Goal: Information Seeking & Learning: Learn about a topic

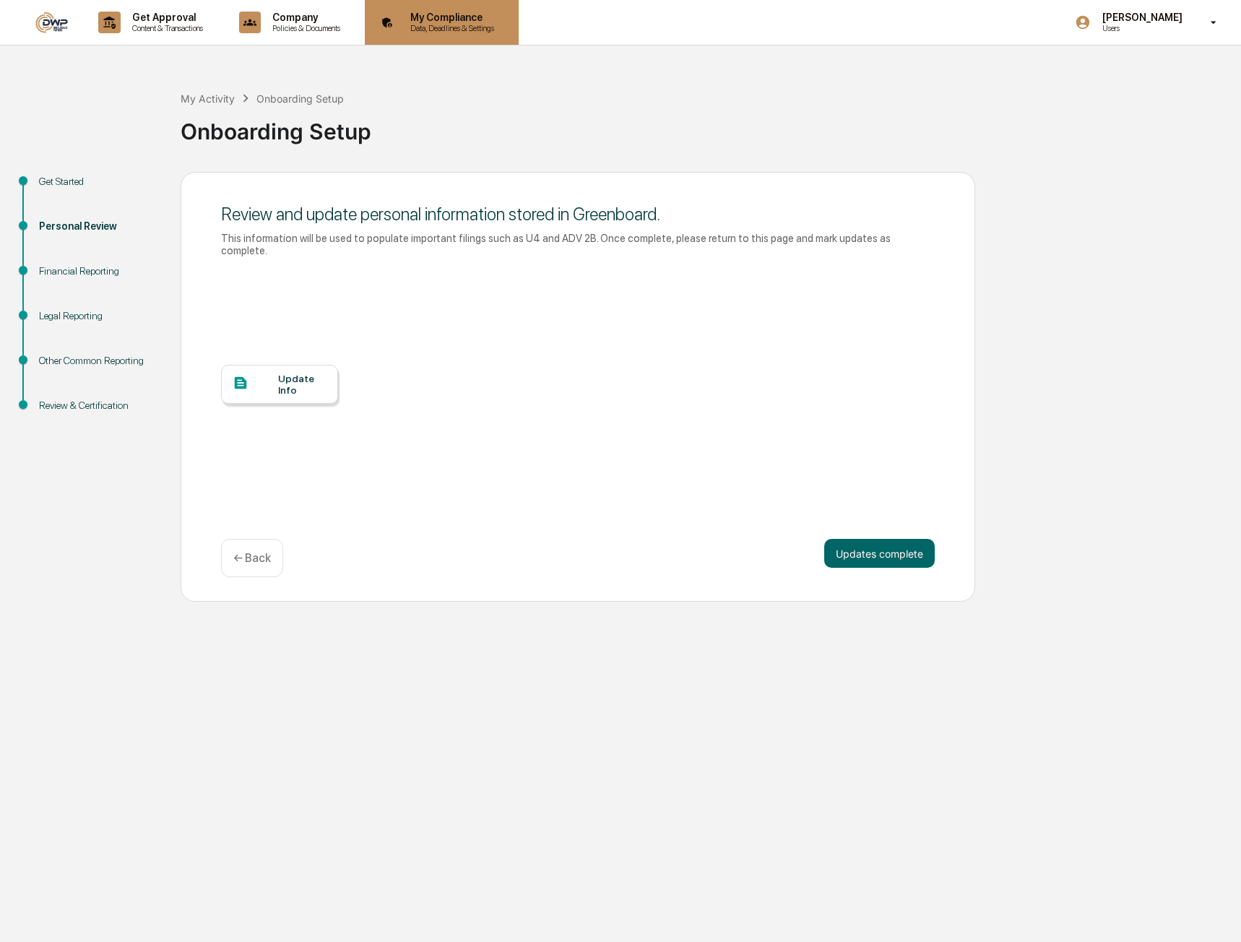
click at [453, 25] on p "Data, Deadlines & Settings" at bounding box center [450, 28] width 103 height 10
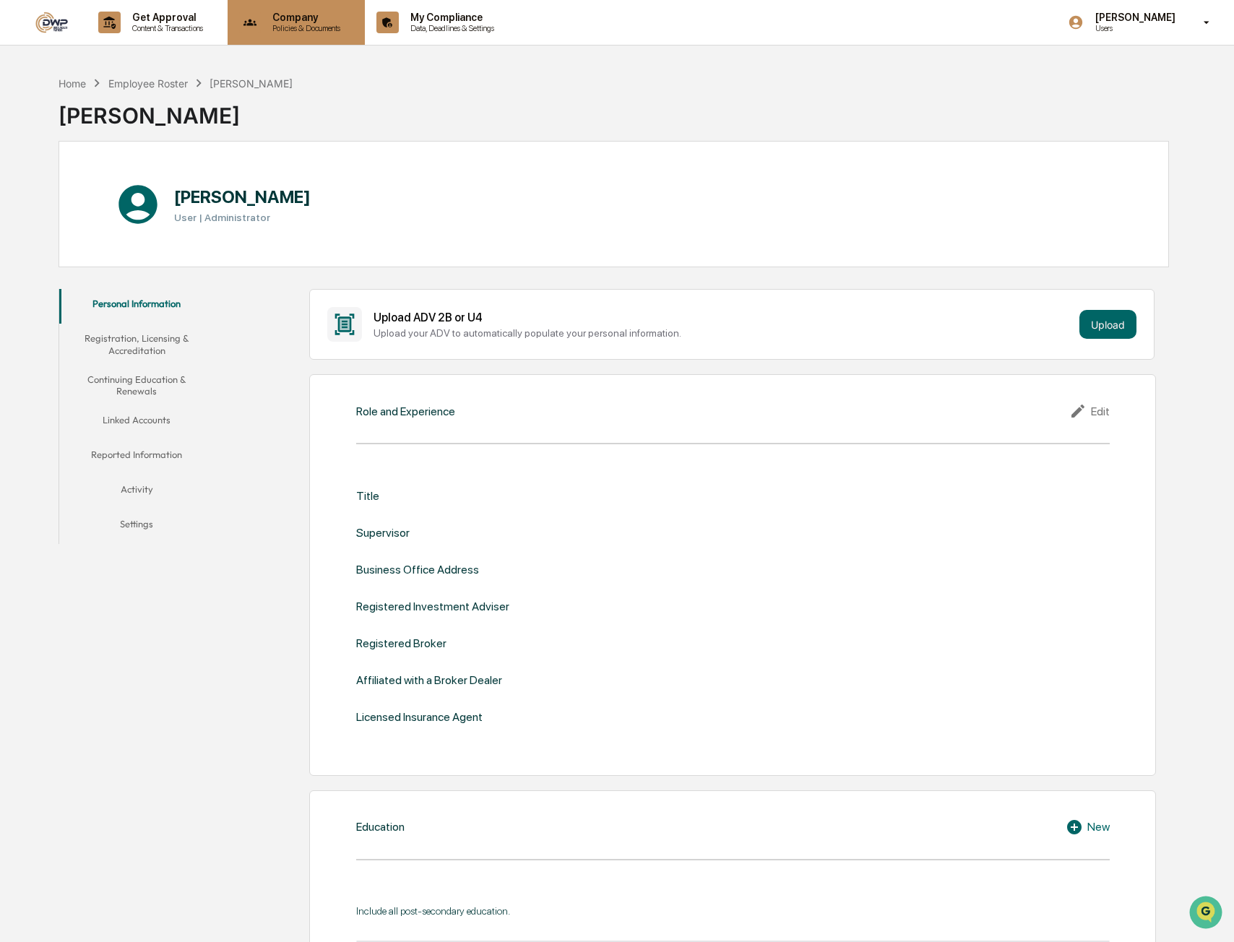
click at [323, 25] on p "Policies & Documents" at bounding box center [304, 28] width 87 height 10
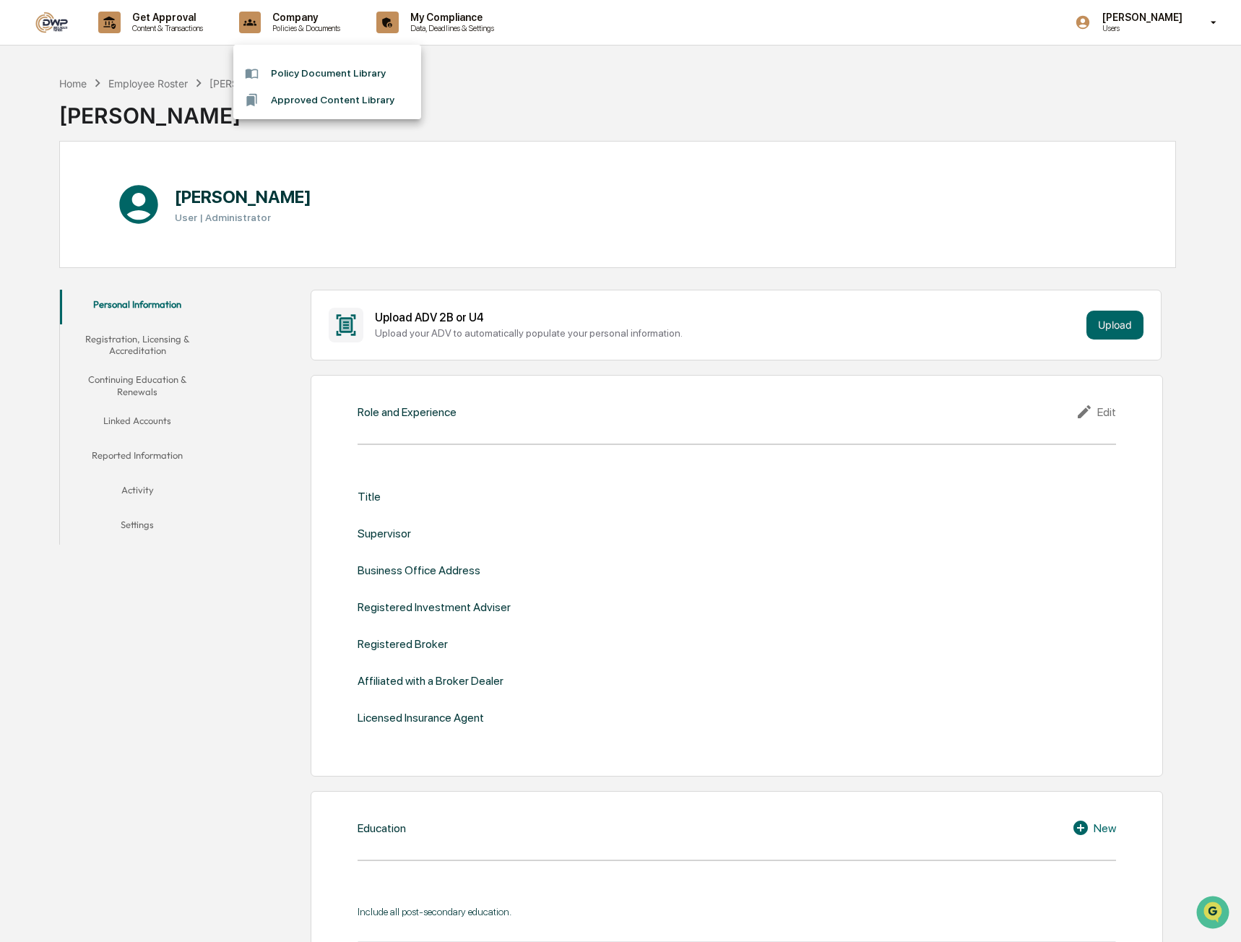
click at [332, 82] on li "Policy Document Library" at bounding box center [327, 73] width 188 height 27
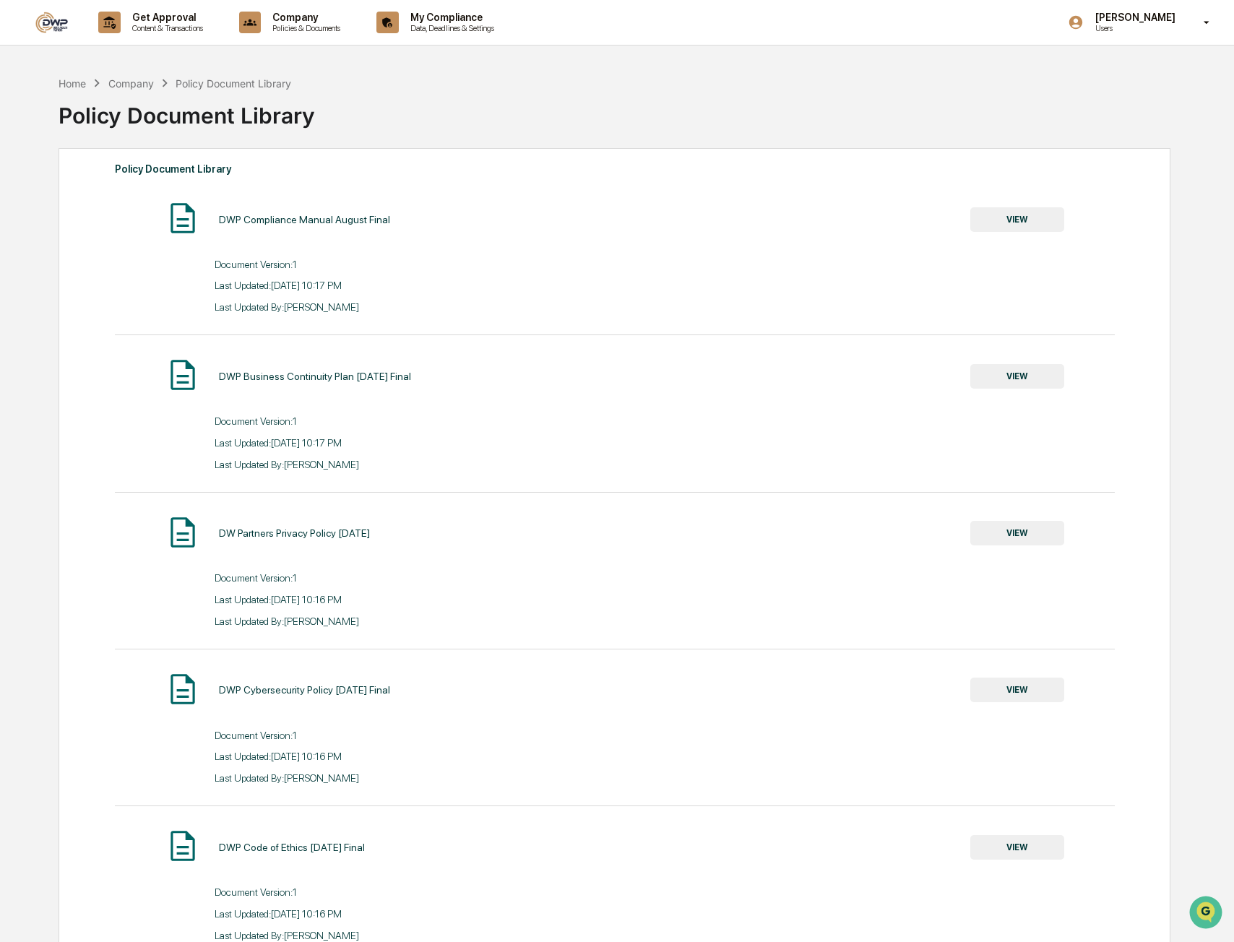
click at [1019, 385] on button "VIEW" at bounding box center [1017, 376] width 94 height 25
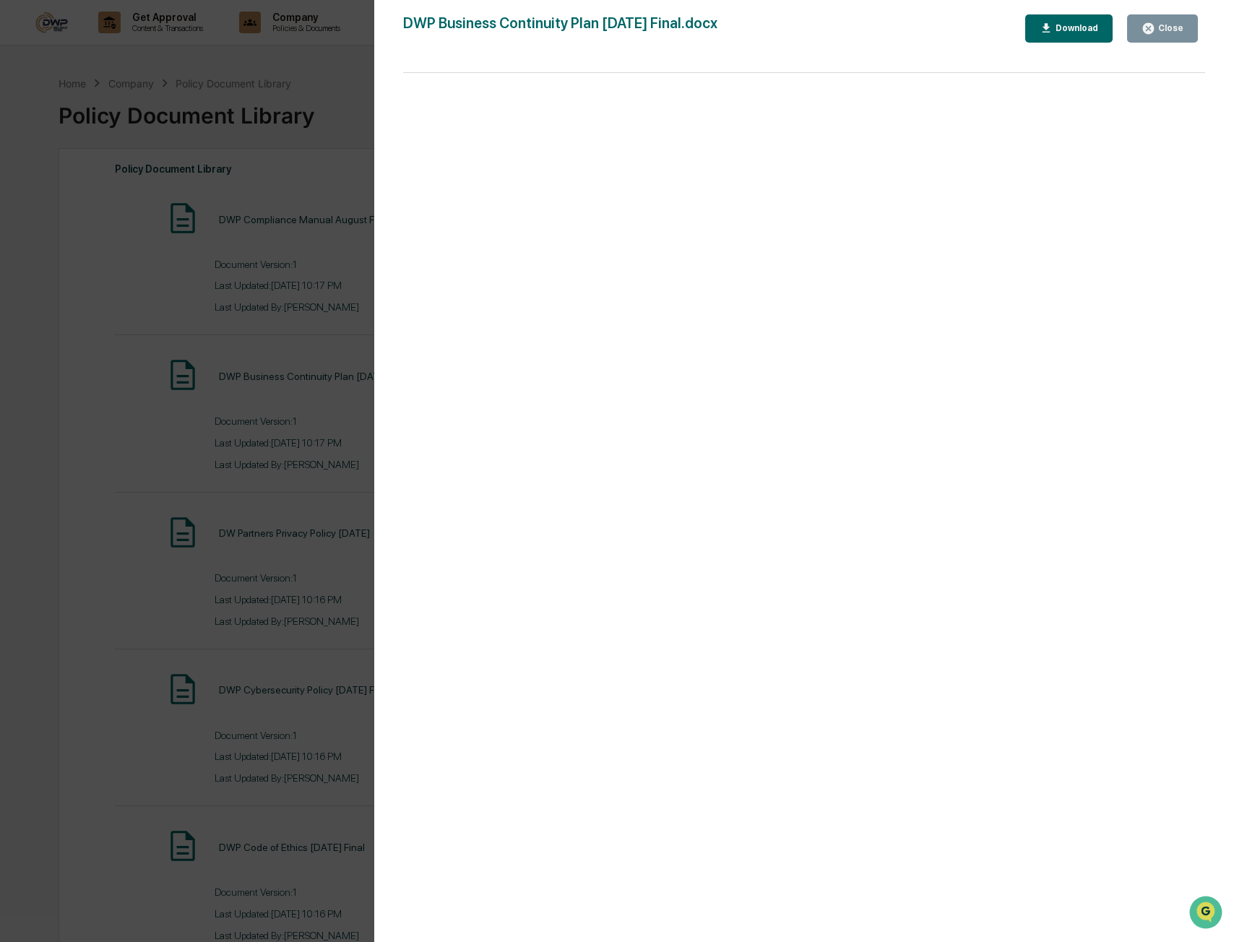
click at [1155, 35] on icon "button" at bounding box center [1148, 29] width 14 height 14
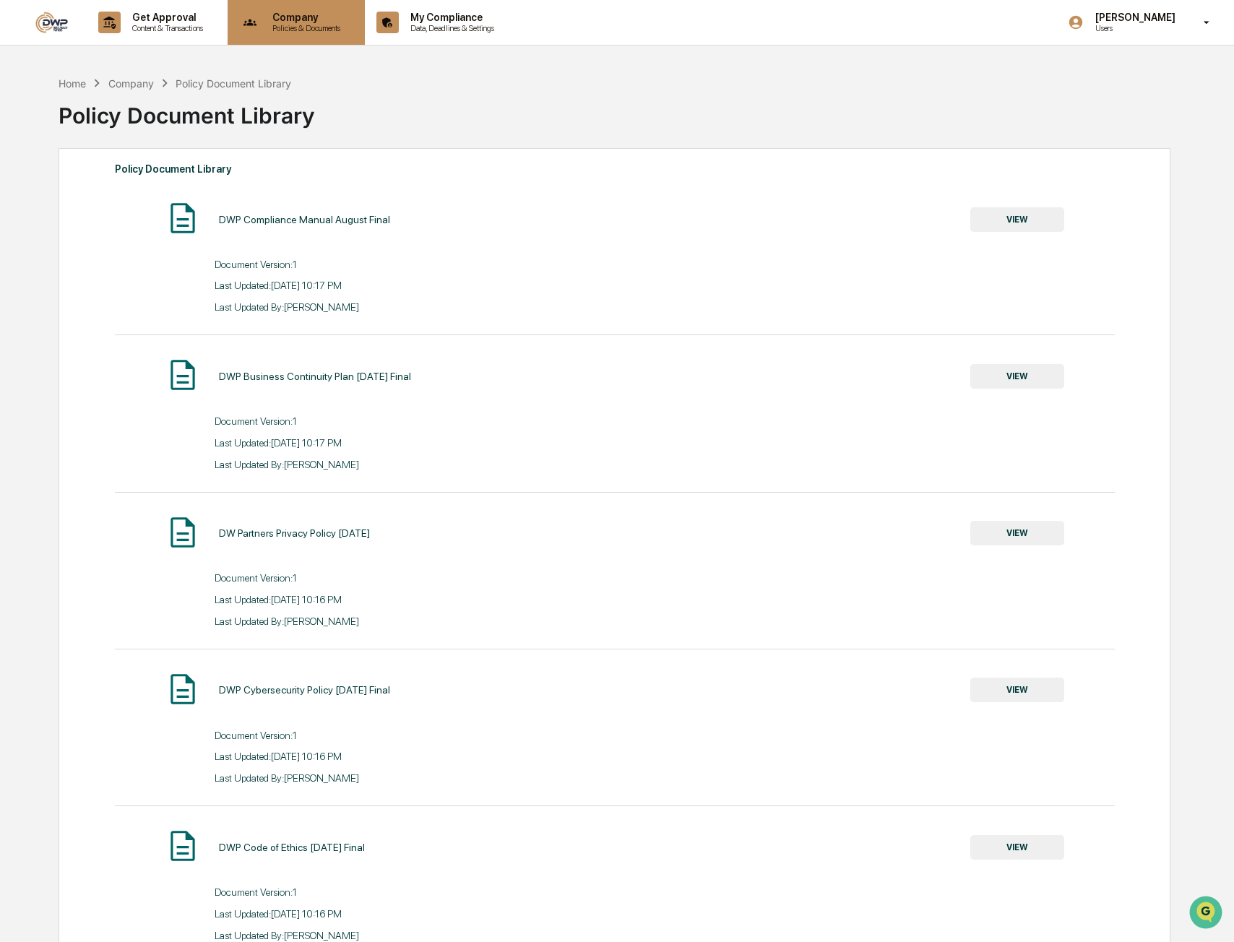
click at [302, 30] on p "Policies & Documents" at bounding box center [304, 28] width 87 height 10
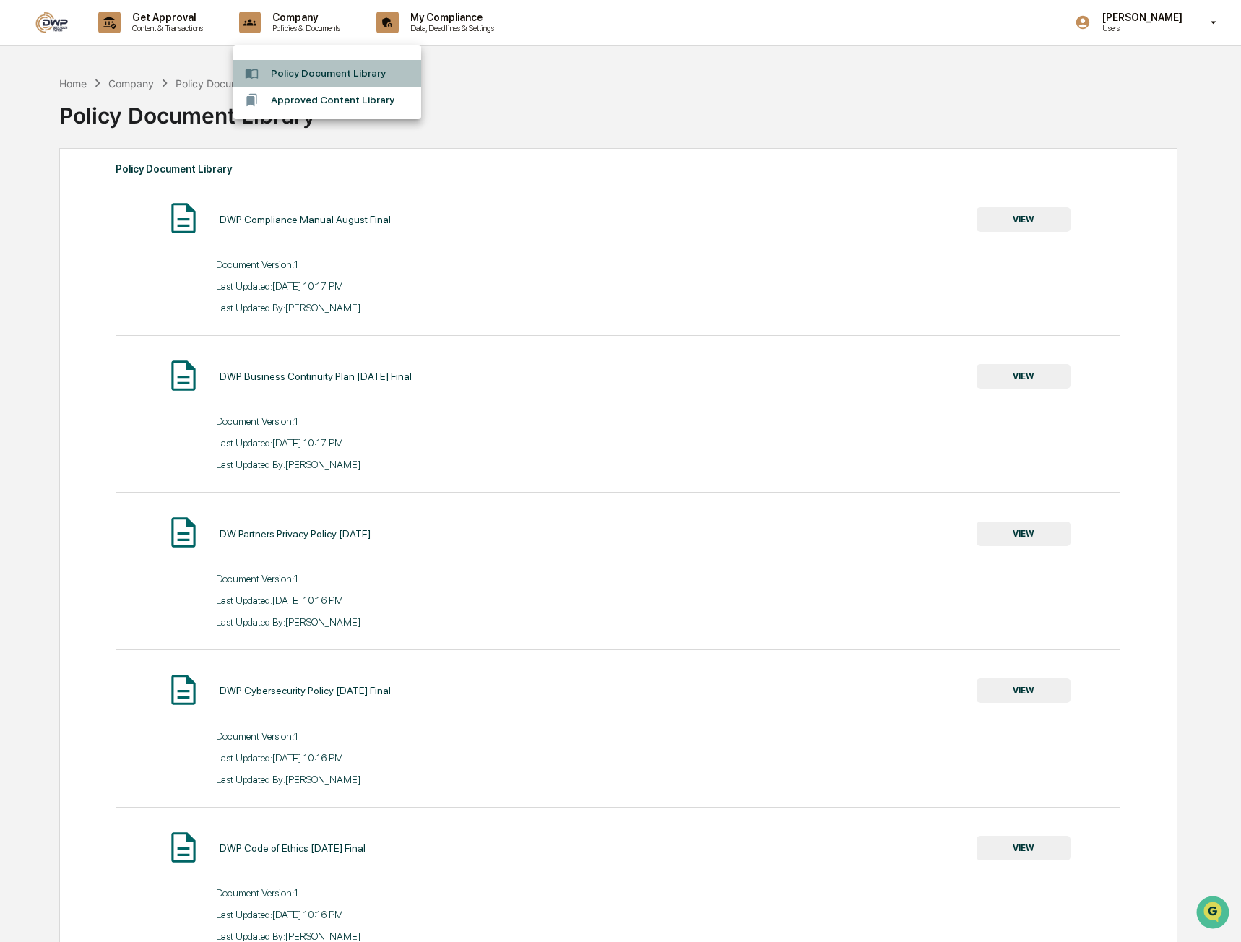
click at [309, 80] on li "Policy Document Library" at bounding box center [327, 73] width 188 height 27
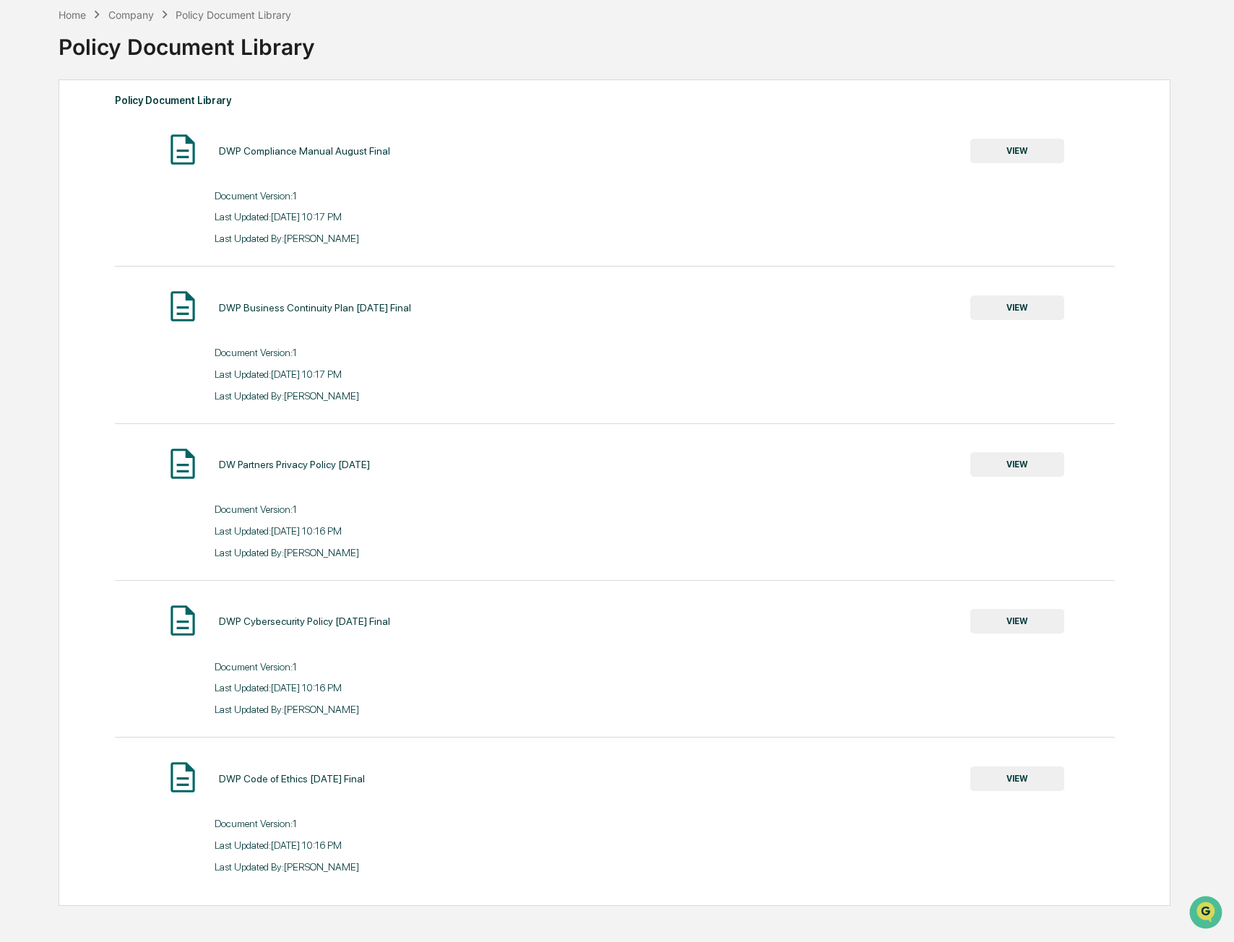
drag, startPoint x: 442, startPoint y: 316, endPoint x: 198, endPoint y: 316, distance: 244.2
click at [198, 316] on div "DWP Business Continuity Plan [DATE] Final VIEW" at bounding box center [614, 307] width 999 height 38
click at [506, 347] on div "Document Version: 1" at bounding box center [414, 353] width 399 height 12
click at [1008, 309] on button "VIEW" at bounding box center [1017, 307] width 94 height 25
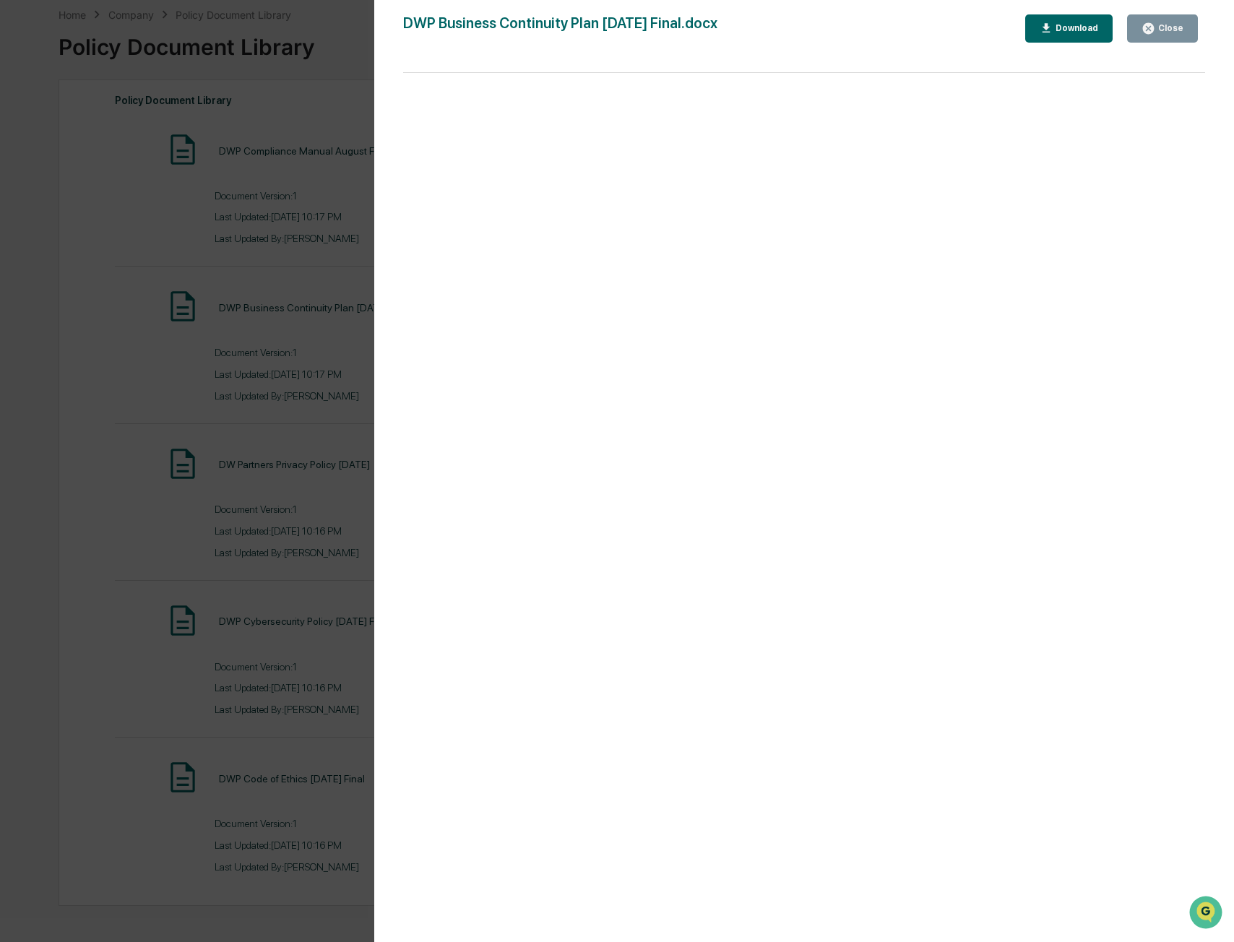
click at [1148, 32] on icon "button" at bounding box center [1148, 28] width 11 height 11
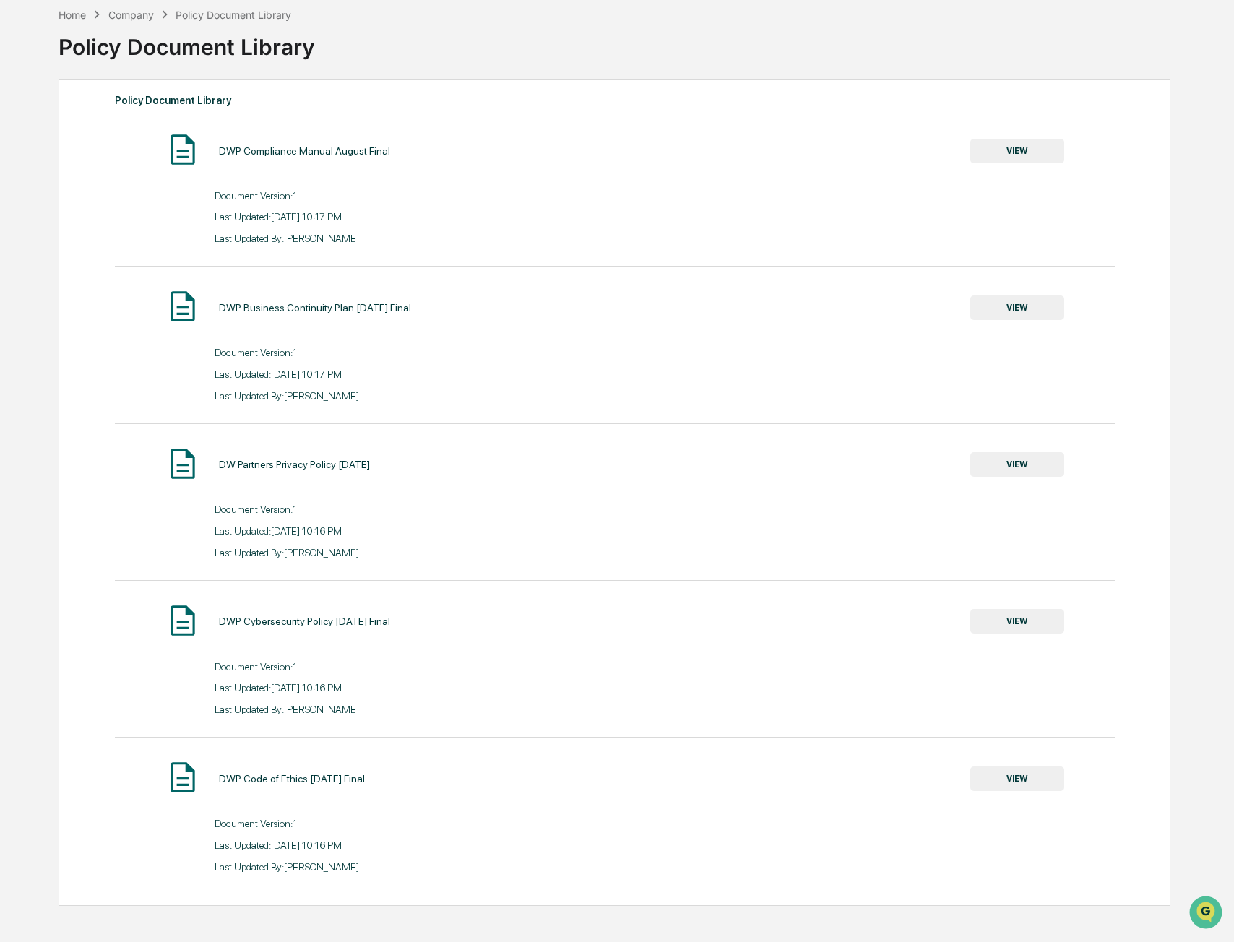
click at [1022, 452] on button "VIEW" at bounding box center [1017, 464] width 94 height 25
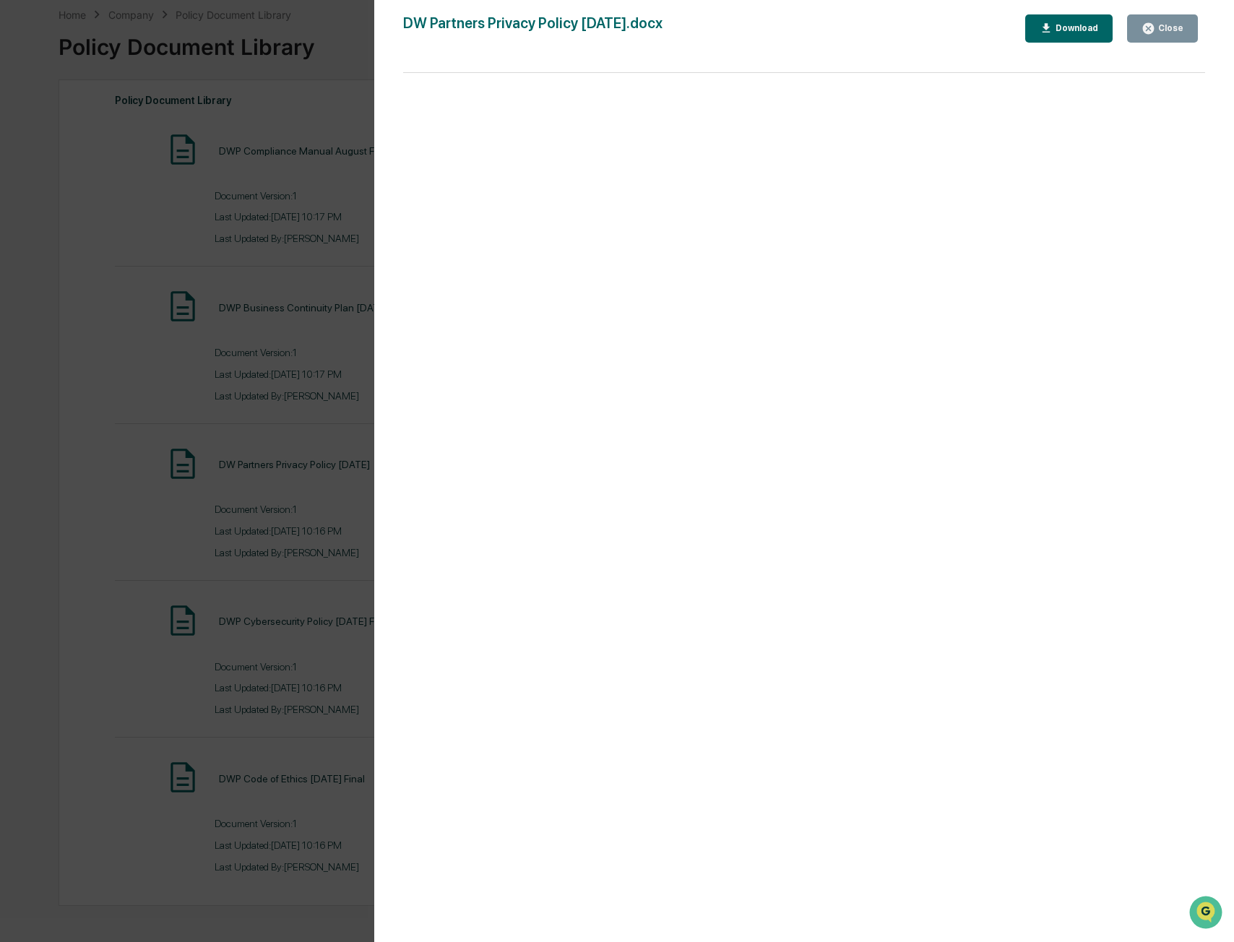
click at [1144, 29] on icon "button" at bounding box center [1148, 29] width 14 height 14
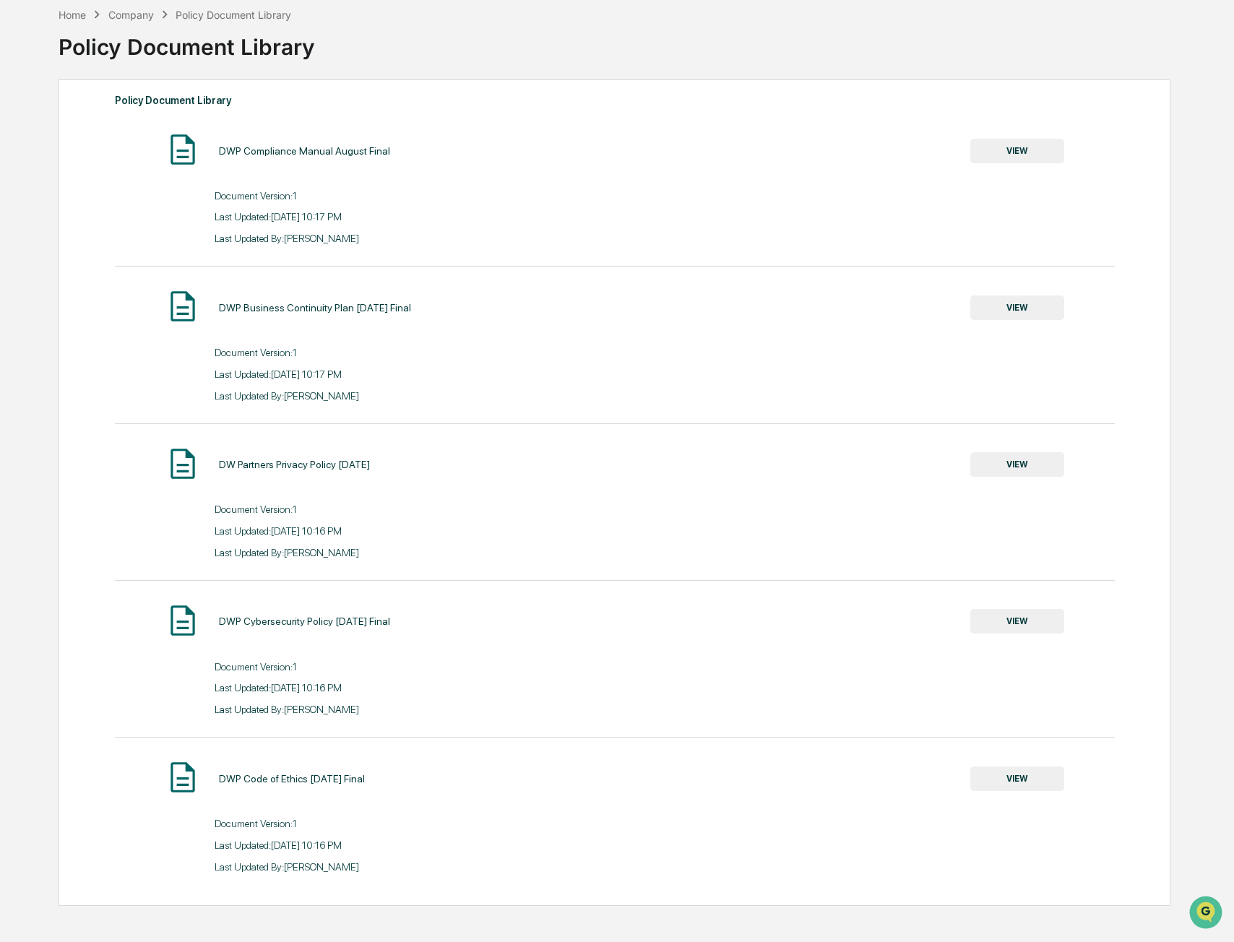
click at [993, 623] on button "VIEW" at bounding box center [1017, 621] width 94 height 25
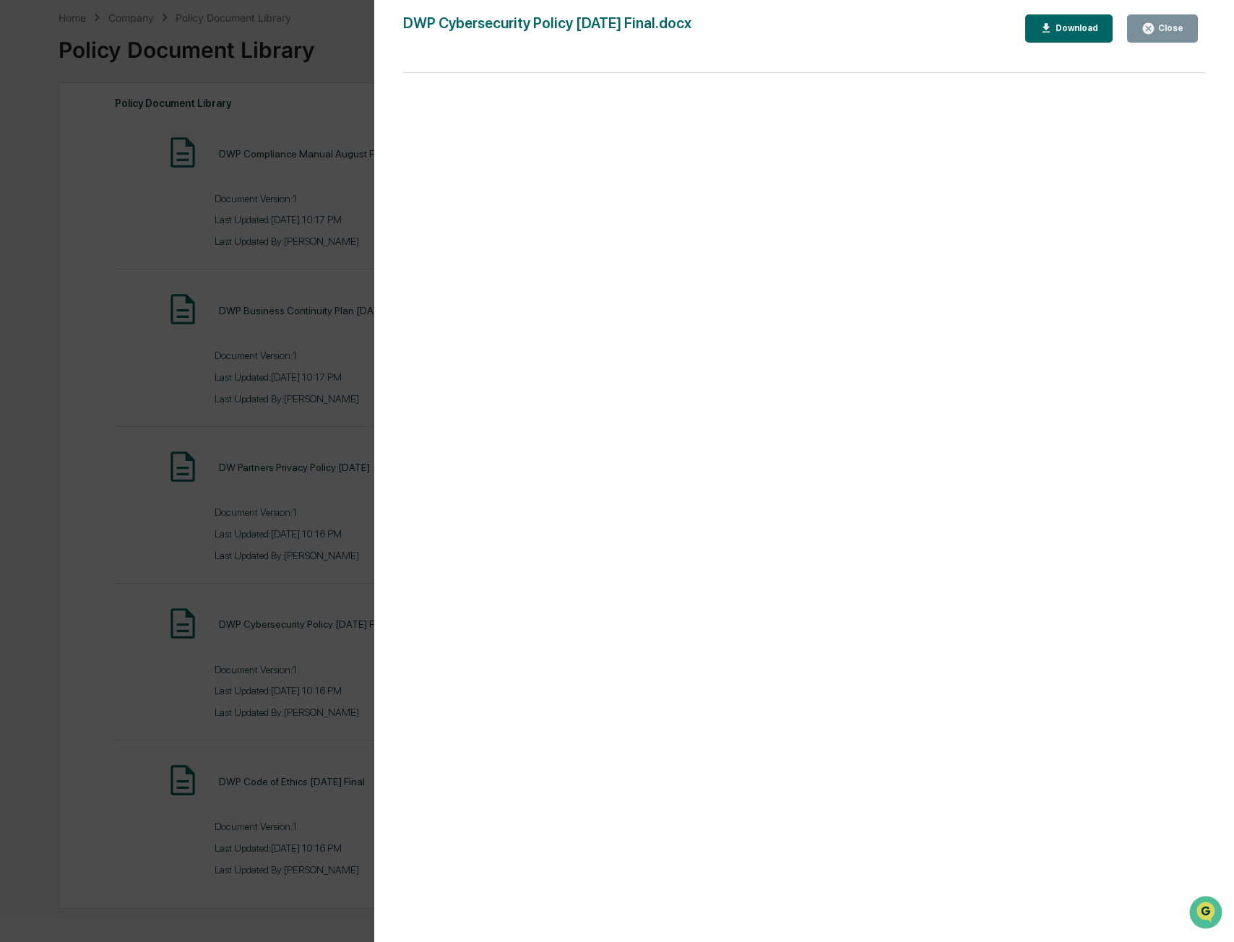
scroll to position [65, 0]
click at [1179, 30] on div "Close" at bounding box center [1169, 28] width 28 height 10
